Goal: Navigation & Orientation: Find specific page/section

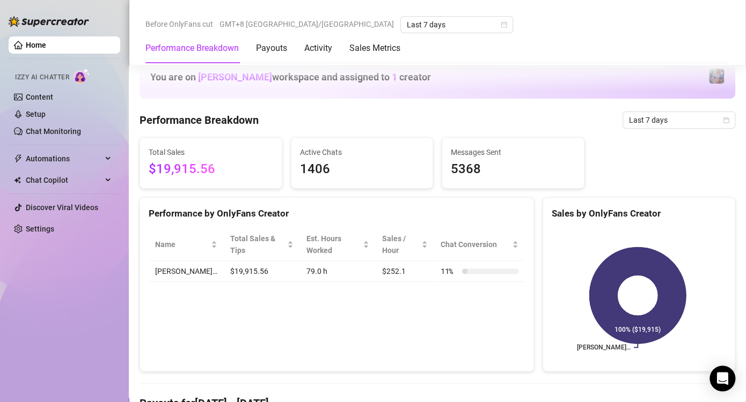
scroll to position [429, 0]
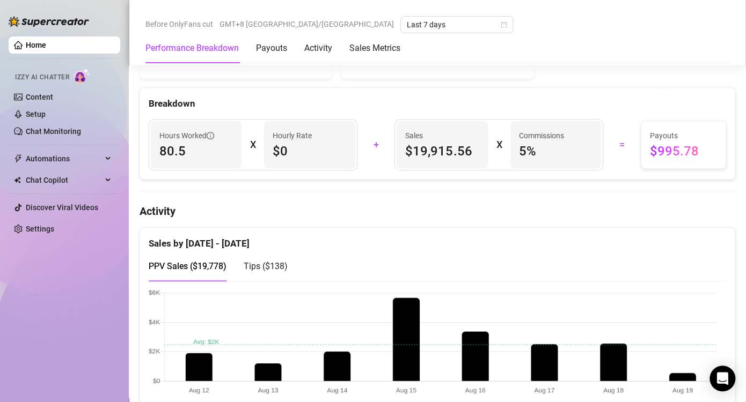
scroll to position [483, 0]
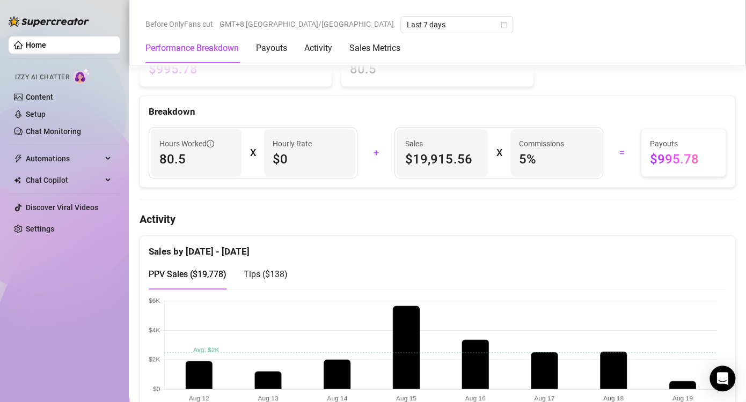
scroll to position [483, 0]
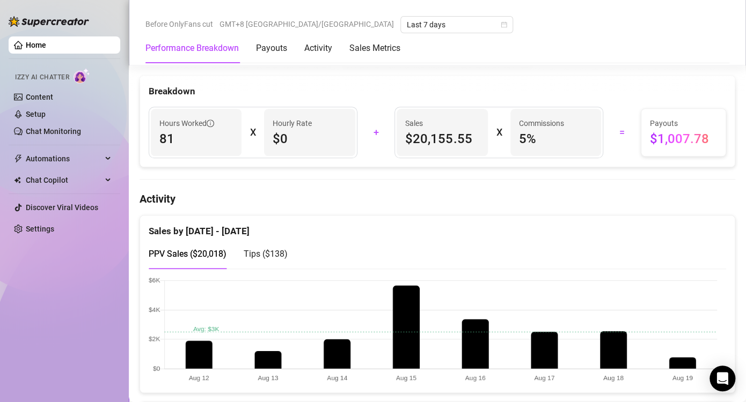
scroll to position [429, 0]
